Goal: Download file/media

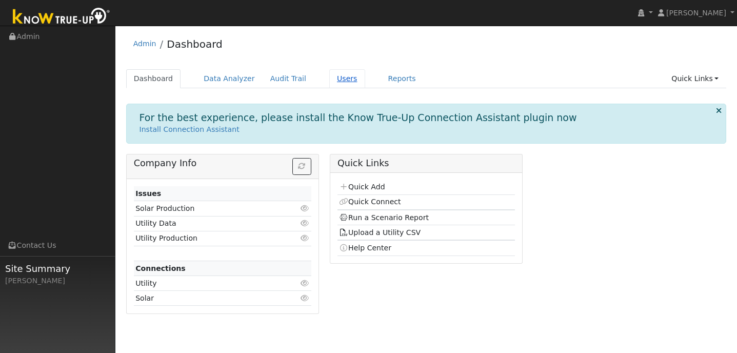
click at [342, 79] on link "Users" at bounding box center [347, 78] width 36 height 19
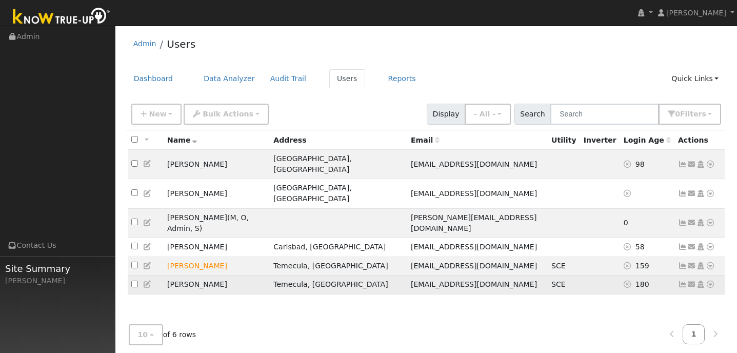
click at [684, 281] on icon at bounding box center [682, 284] width 9 height 7
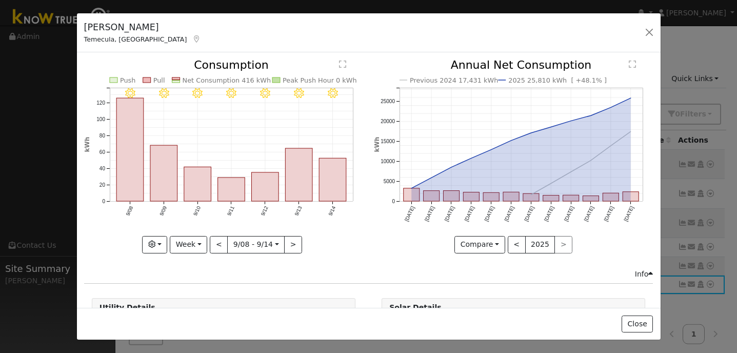
scroll to position [98, 0]
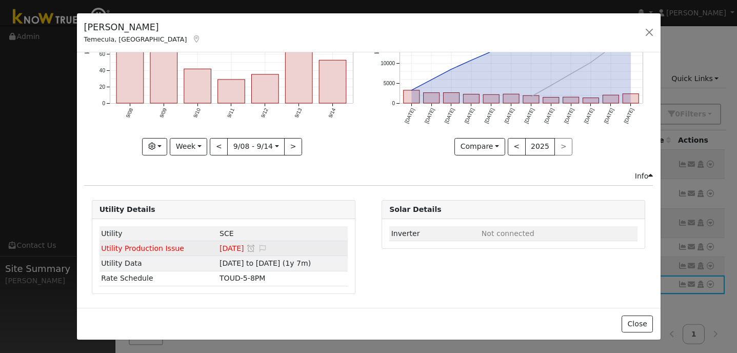
click at [251, 249] on icon at bounding box center [251, 248] width 9 height 7
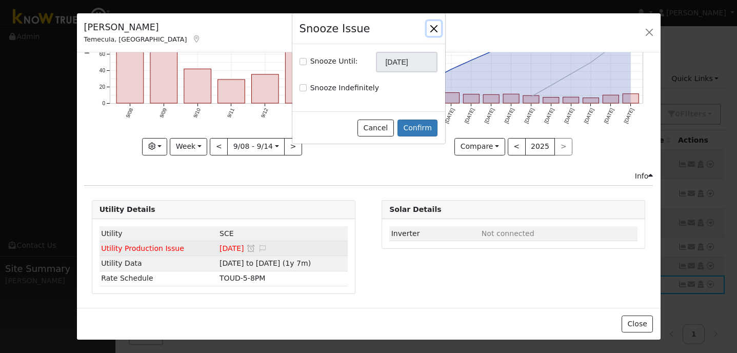
click at [433, 26] on button "button" at bounding box center [434, 28] width 14 height 14
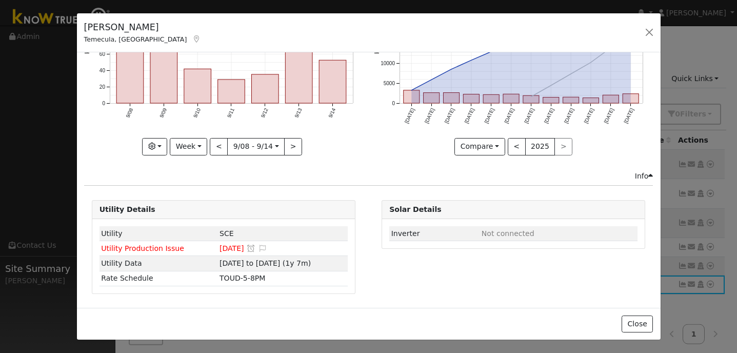
scroll to position [0, 0]
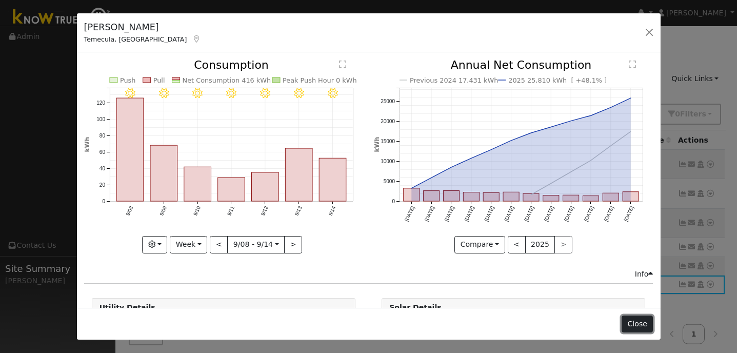
click at [644, 328] on button "Close" at bounding box center [637, 324] width 31 height 17
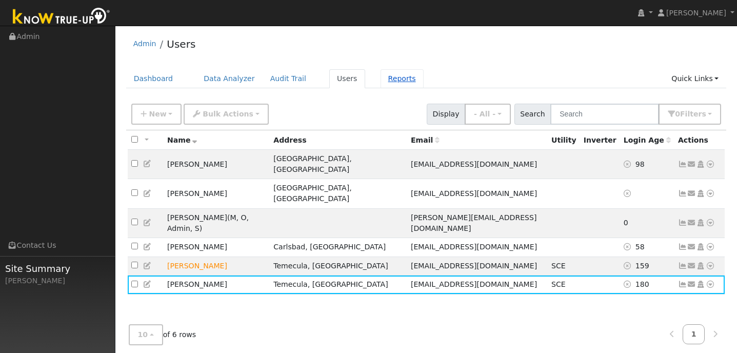
click at [396, 84] on link "Reports" at bounding box center [402, 78] width 43 height 19
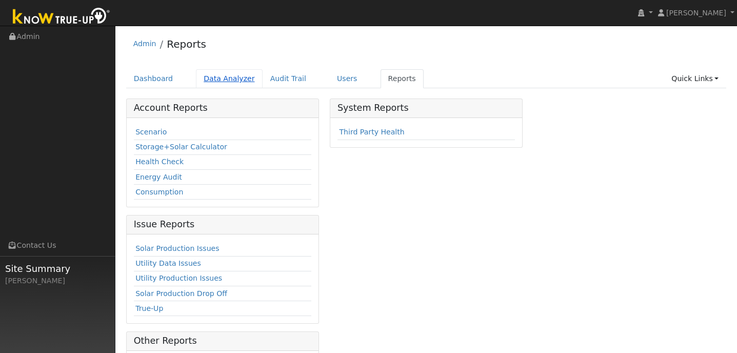
click at [211, 87] on link "Data Analyzer" at bounding box center [229, 78] width 67 height 19
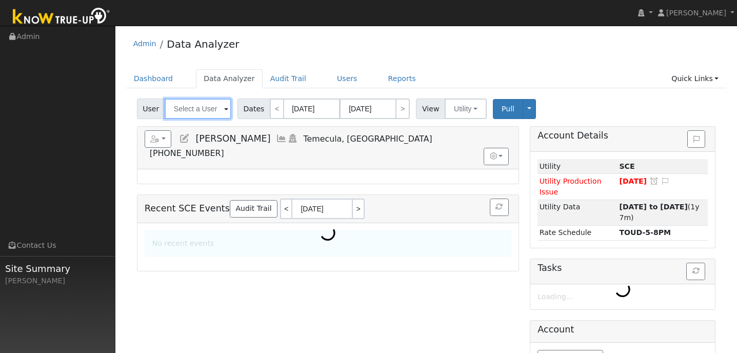
type input "[PERSON_NAME]"
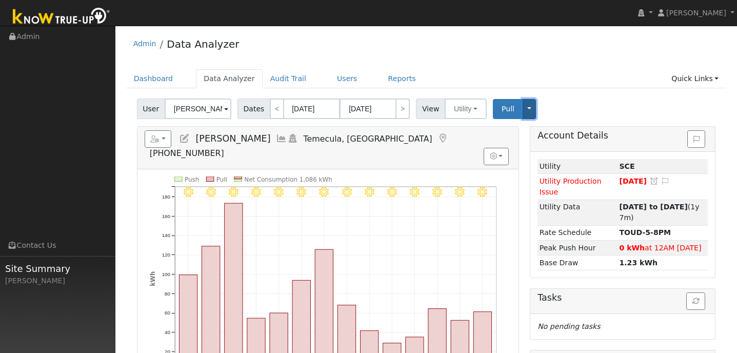
click at [523, 106] on button "Toggle Dropdown" at bounding box center [529, 109] width 13 height 20
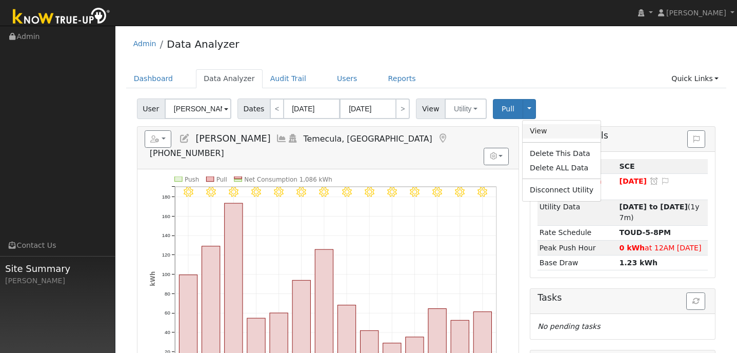
click at [534, 132] on link "View" at bounding box center [562, 131] width 78 height 14
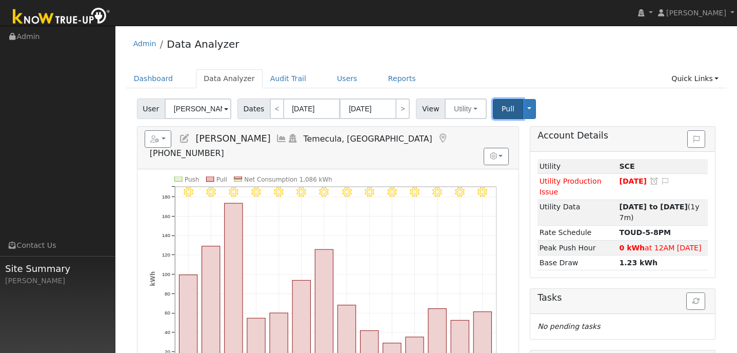
click at [513, 112] on button "Pull" at bounding box center [508, 109] width 30 height 20
click at [341, 83] on link "Users" at bounding box center [347, 78] width 36 height 19
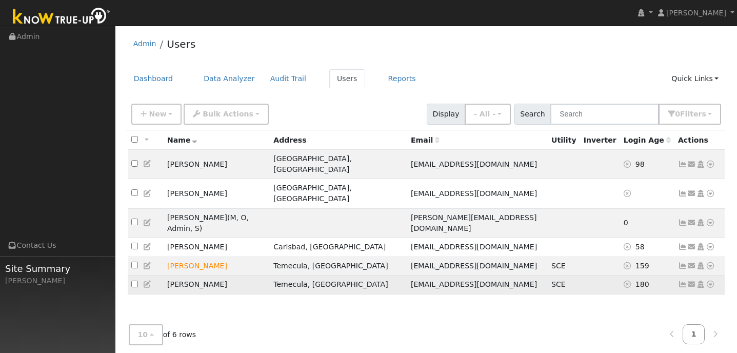
click at [710, 281] on icon at bounding box center [710, 284] width 9 height 7
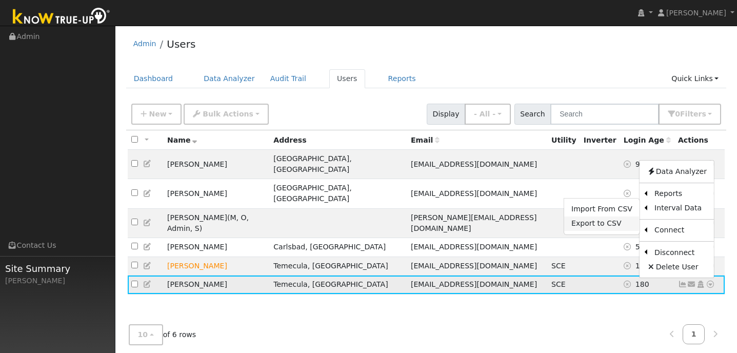
click at [616, 217] on link "Export to CSV" at bounding box center [601, 224] width 75 height 14
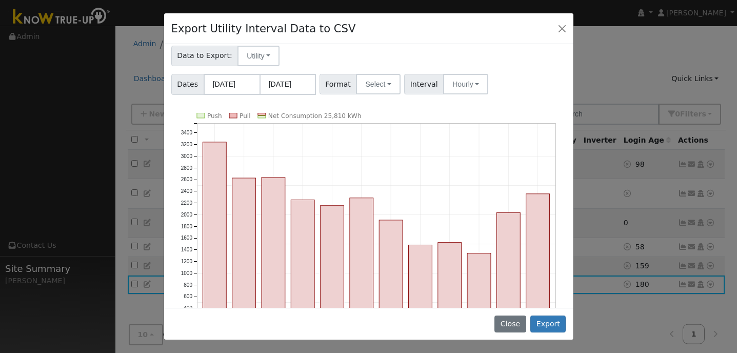
scroll to position [23, 0]
click at [476, 85] on button "Hourly" at bounding box center [465, 83] width 45 height 21
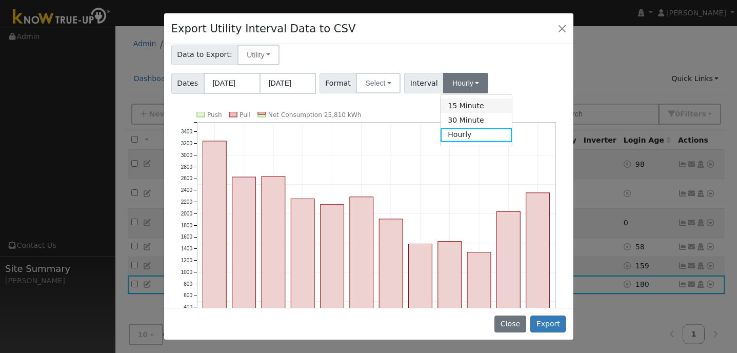
click at [472, 106] on link "15 Minute" at bounding box center [476, 106] width 71 height 14
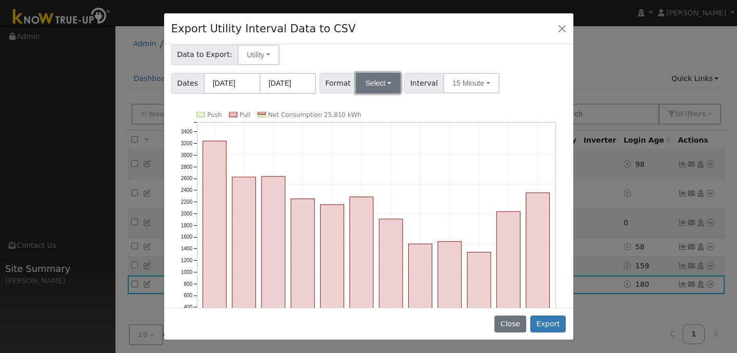
click at [393, 84] on button "Select" at bounding box center [378, 83] width 45 height 21
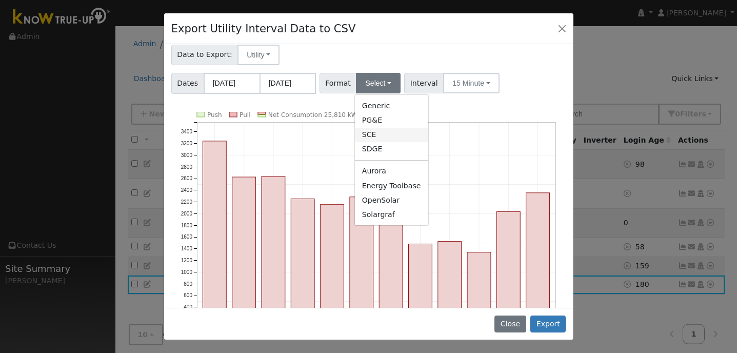
click at [385, 134] on link "SCE" at bounding box center [391, 135] width 73 height 14
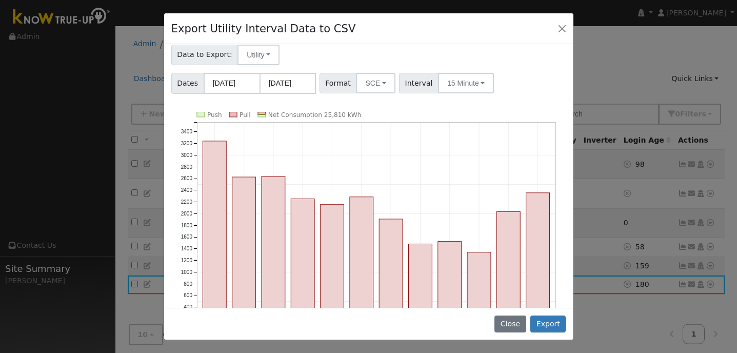
scroll to position [82, 0]
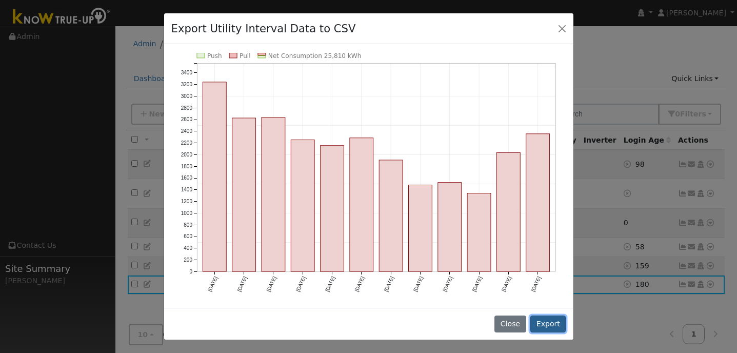
click at [551, 326] on button "Export" at bounding box center [548, 324] width 35 height 17
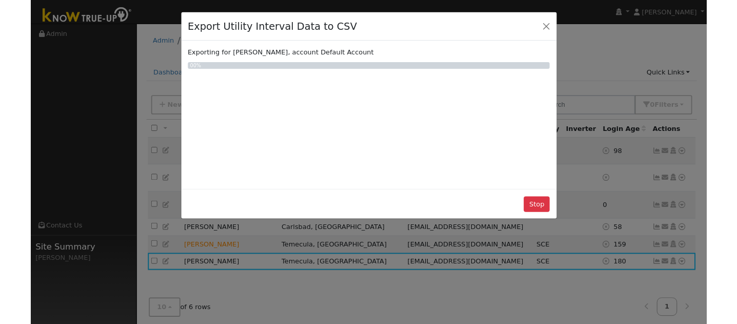
scroll to position [0, 0]
